Goal: Navigation & Orientation: Find specific page/section

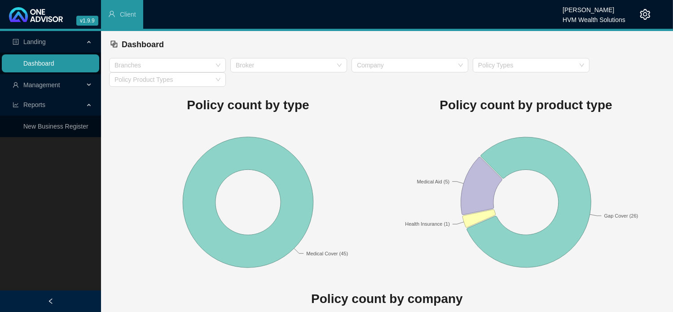
click at [54, 63] on link "Dashboard" at bounding box center [38, 63] width 31 height 7
click at [153, 70] on div "Branches" at bounding box center [167, 65] width 117 height 14
click at [153, 86] on div "Medical Aid" at bounding box center [167, 83] width 102 height 10
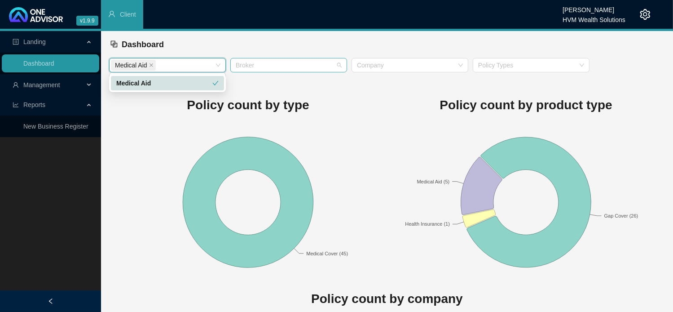
click at [304, 64] on div at bounding box center [284, 65] width 104 height 7
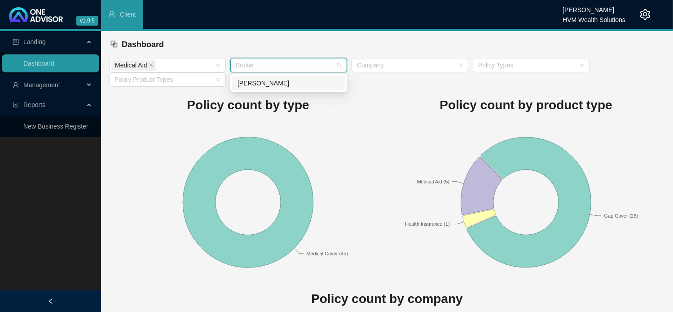
click at [299, 84] on div "[PERSON_NAME]" at bounding box center [289, 83] width 102 height 10
click at [411, 67] on div at bounding box center [405, 65] width 104 height 7
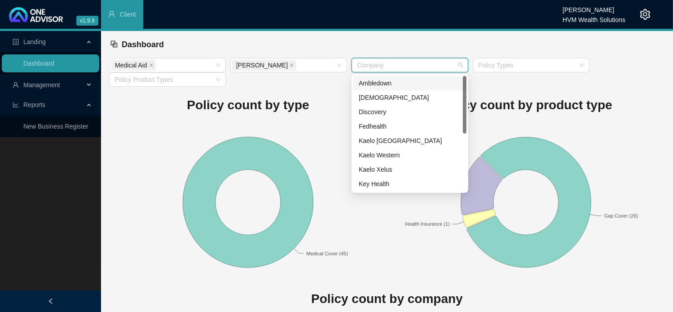
click at [566, 97] on h1 "Policy count by product type" at bounding box center [526, 105] width 278 height 20
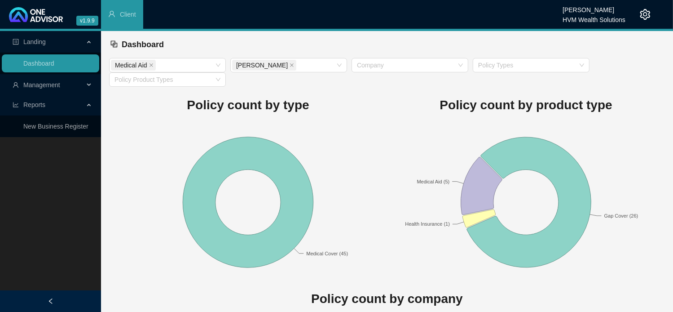
click at [32, 108] on span "Reports" at bounding box center [48, 105] width 71 height 18
click at [26, 84] on span "Management" at bounding box center [41, 84] width 37 height 7
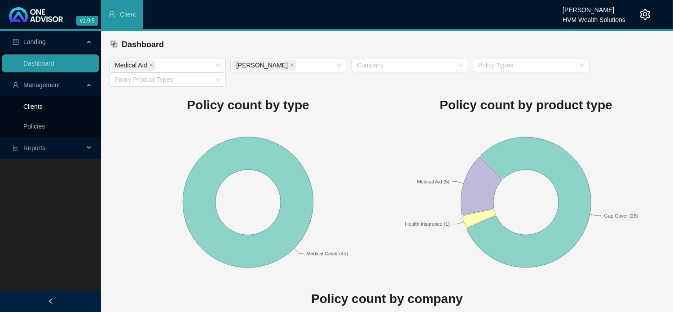
click at [32, 105] on link "Clients" at bounding box center [32, 106] width 19 height 7
